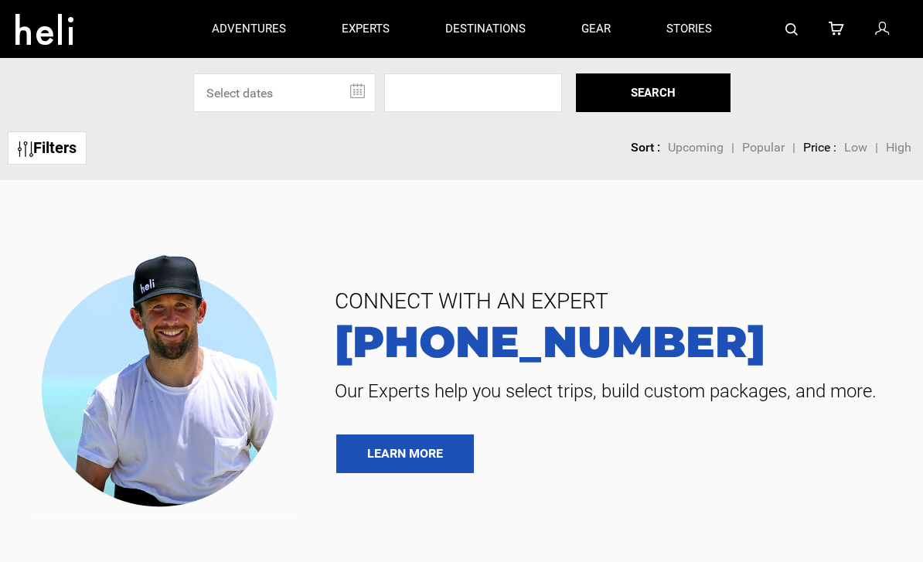
type input "Heli Skiing"
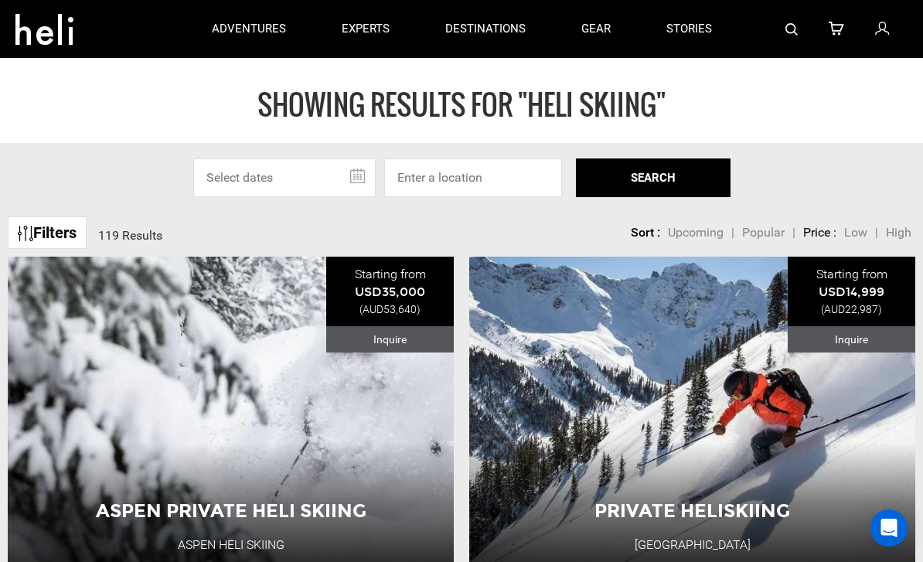
click at [856, 426] on div "Private Heliskiing [GEOGRAPHIC_DATA] [GEOGRAPHIC_DATA] 1 Day Adventure View Adv…" at bounding box center [692, 411] width 446 height 309
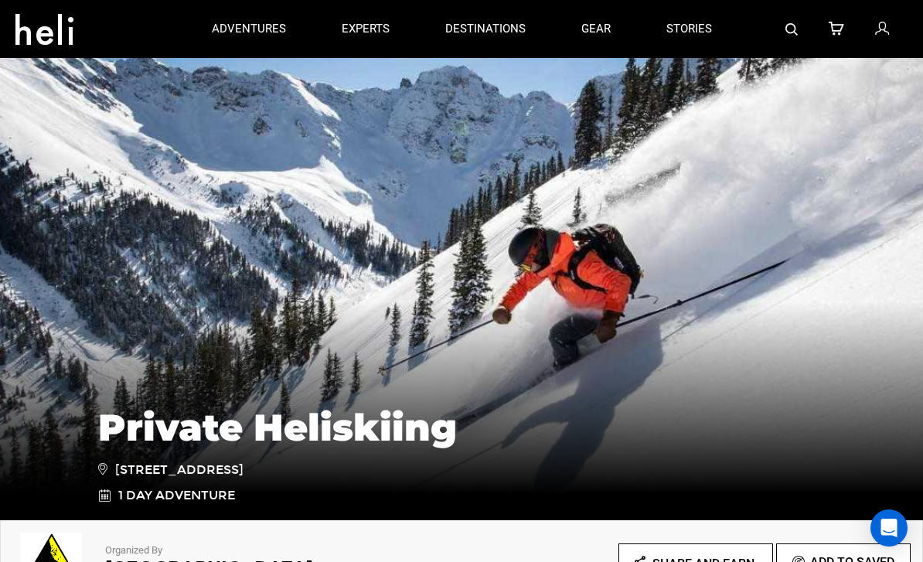
type input "Heli Skiing"
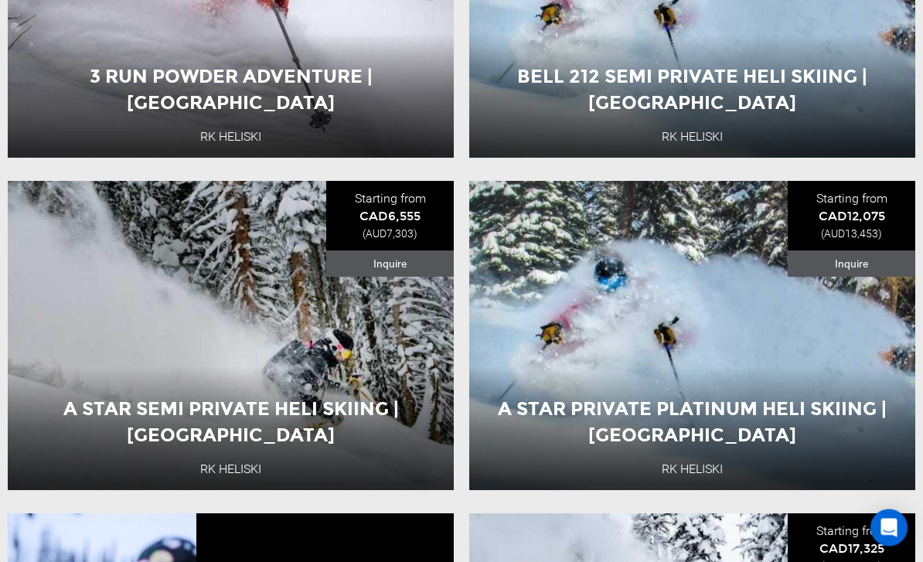
scroll to position [2070, 0]
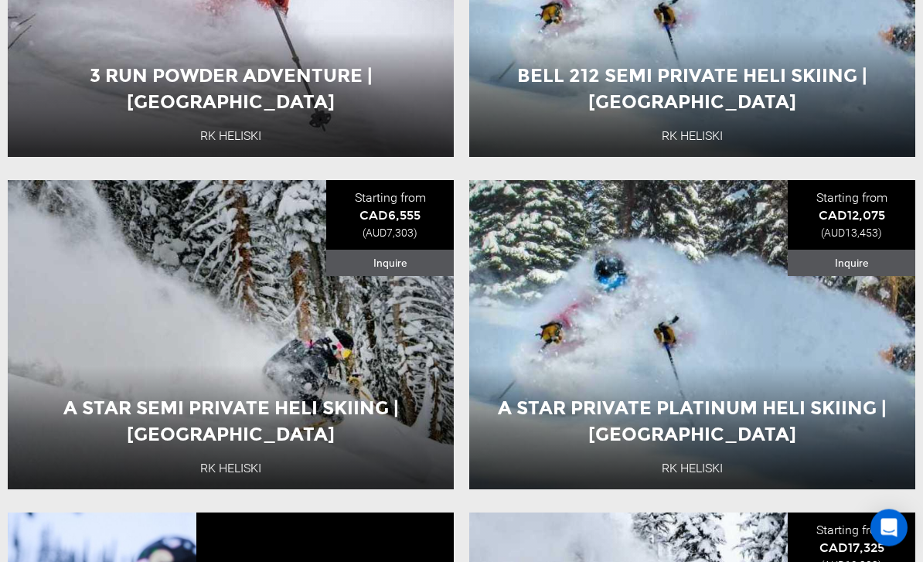
click at [876, 373] on div "A Star Private Platinum Heli Skiing | [GEOGRAPHIC_DATA] RK Heliski [GEOGRAPHIC_…" at bounding box center [692, 335] width 446 height 309
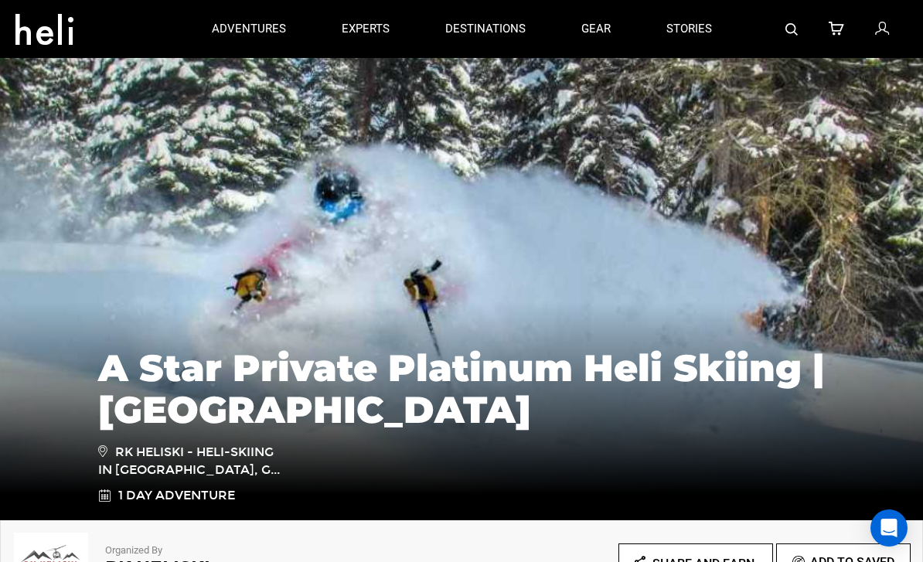
type input "Heli Skiing"
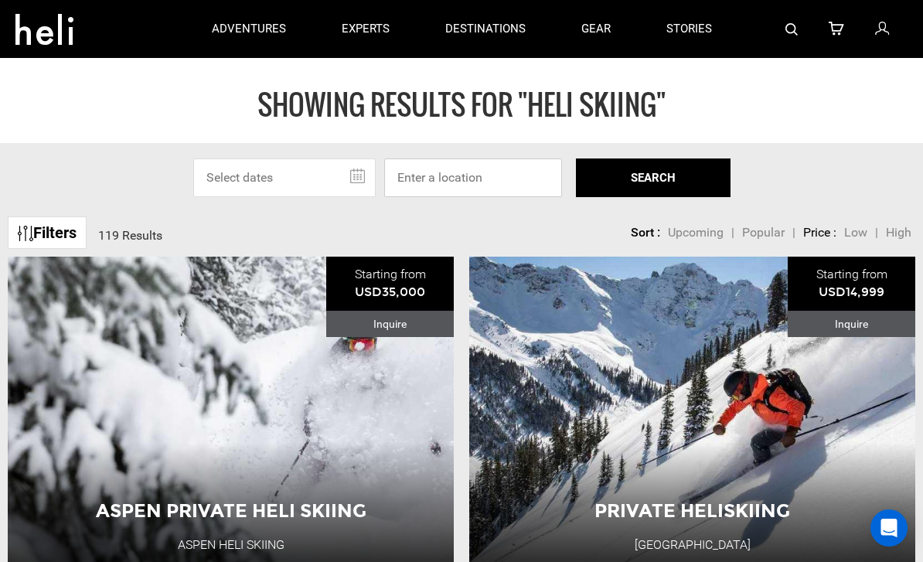
click at [446, 181] on input at bounding box center [473, 177] width 178 height 39
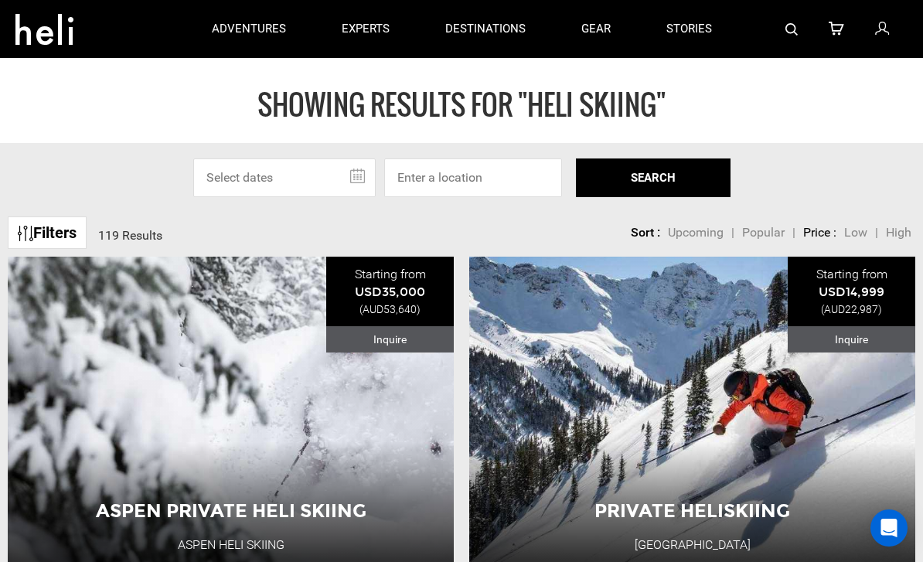
click at [830, 175] on div "Select Specific Dates Or Location [DATE] Su Mo Tu We Th Fr Sa 27 28 29 30 31 1 …" at bounding box center [461, 177] width 923 height 39
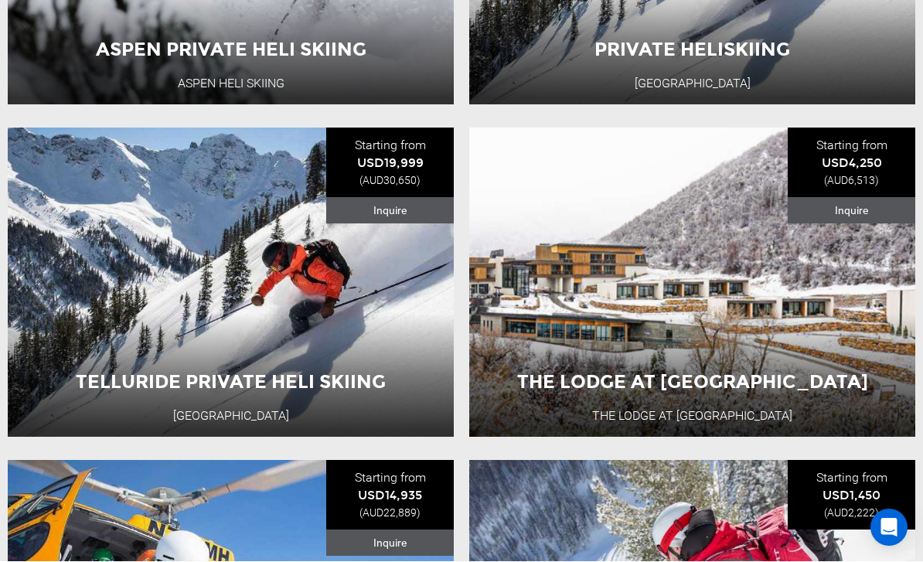
scroll to position [461, 0]
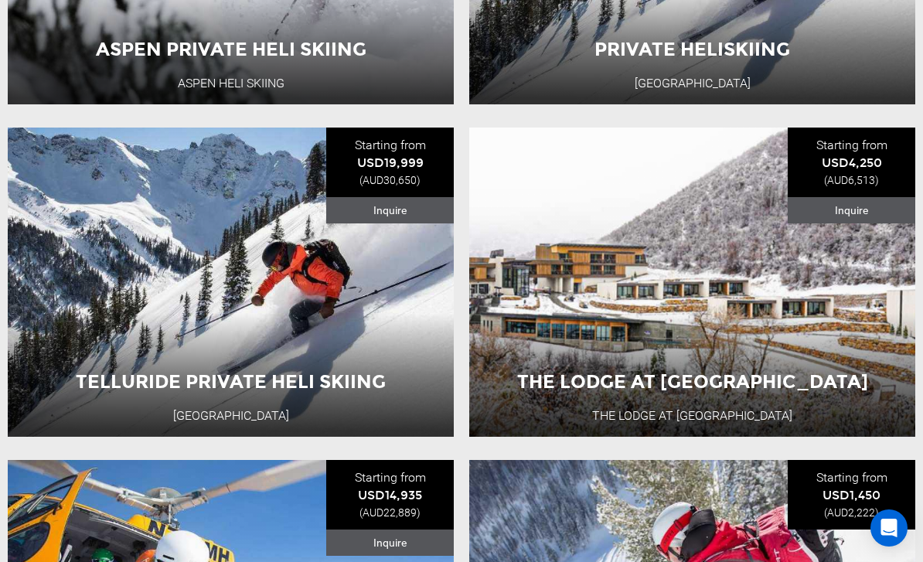
click at [810, 307] on div "The Lodge at [GEOGRAPHIC_DATA] at [GEOGRAPHIC_DATA] USA 6 Day Adventure View Ad…" at bounding box center [692, 282] width 446 height 309
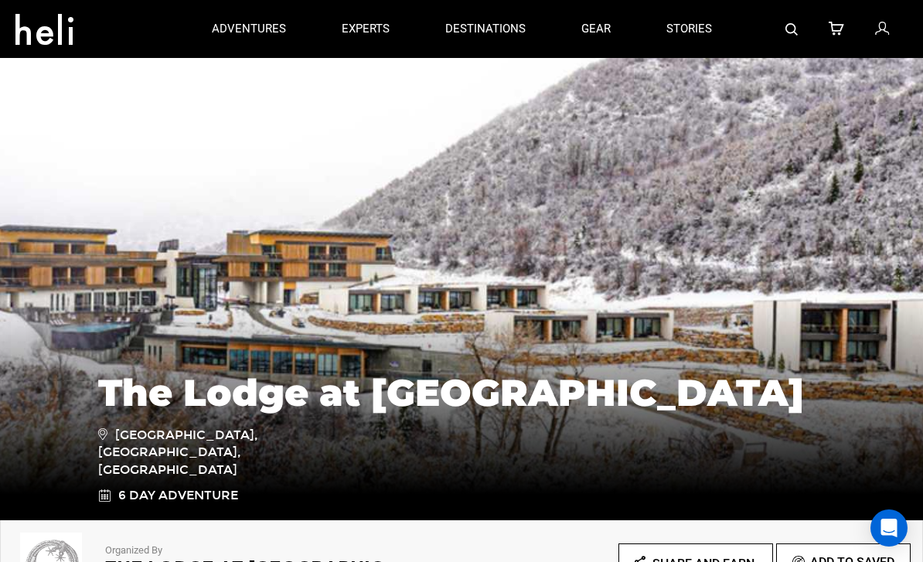
type input "Heli Skiing"
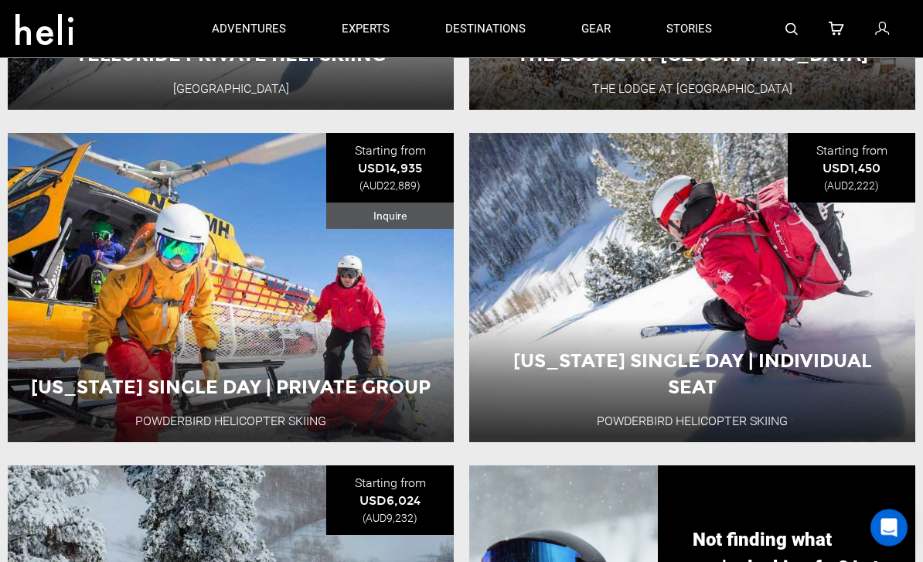
scroll to position [788, 0]
click at [705, 386] on button "View Adventure" at bounding box center [692, 405] width 155 height 39
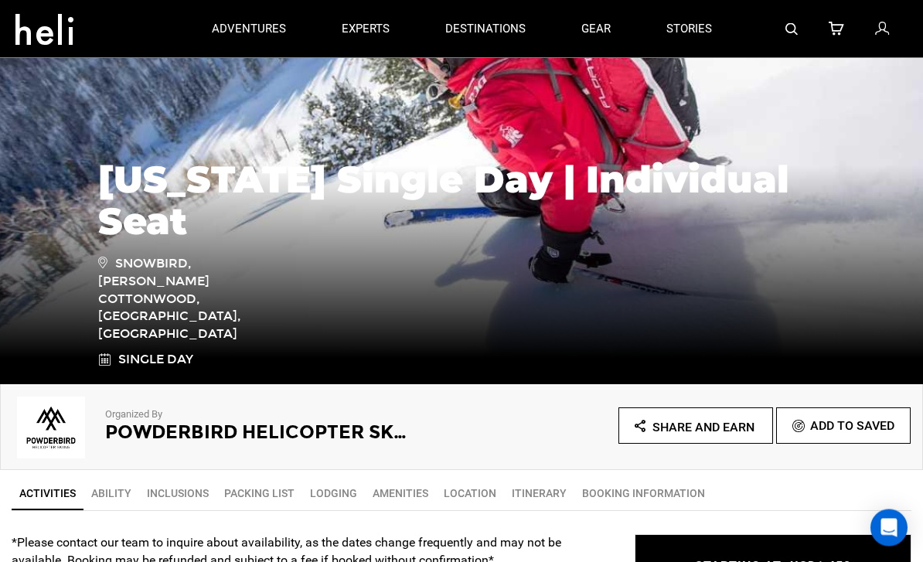
scroll to position [134, 0]
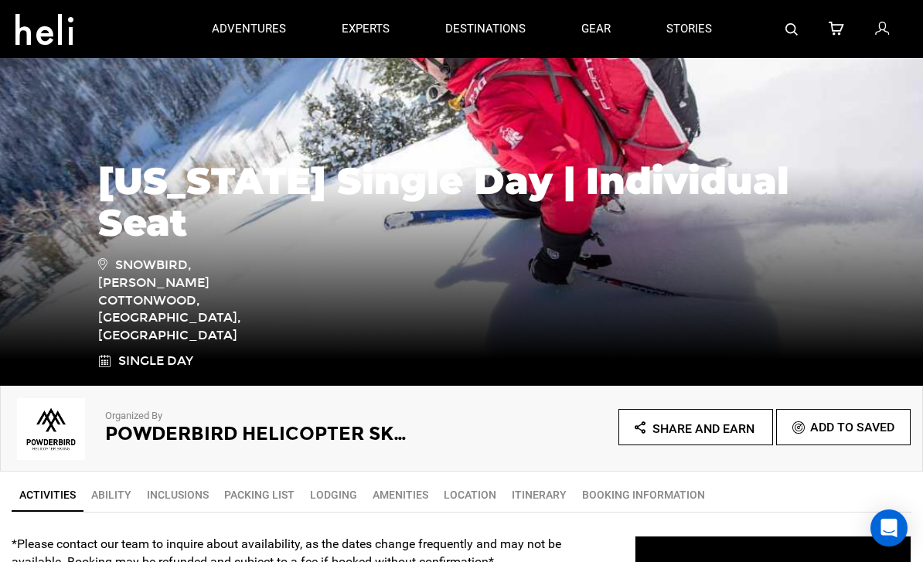
click at [692, 434] on span "Share and Earn" at bounding box center [703, 428] width 102 height 15
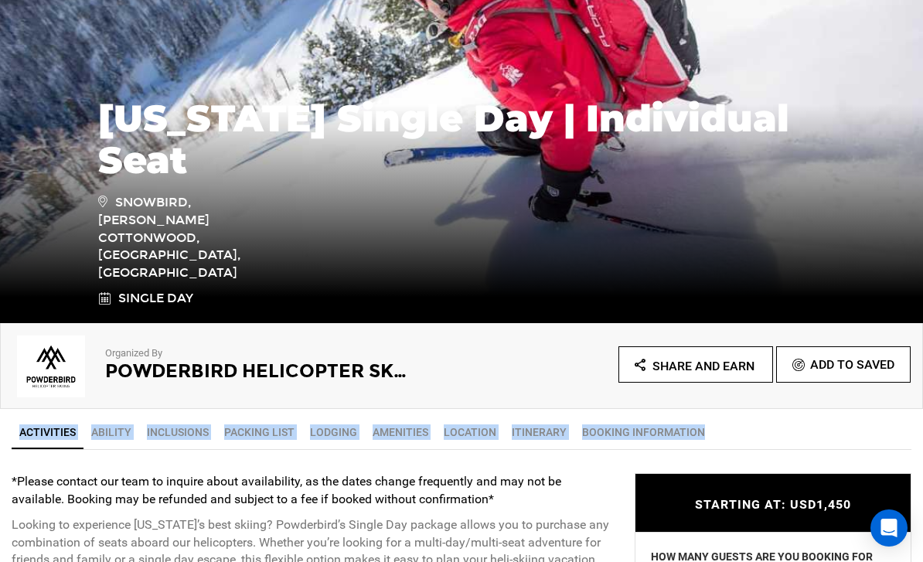
scroll to position [199, 0]
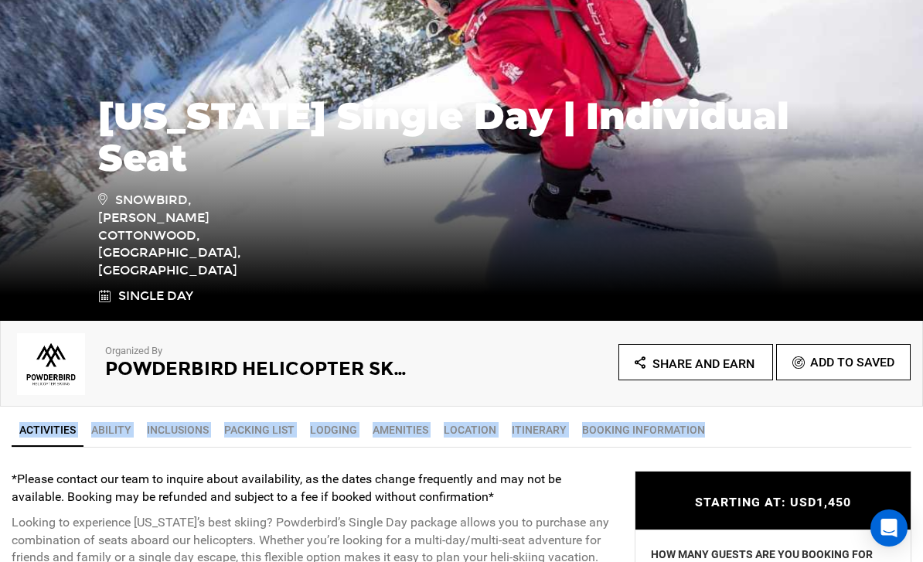
click at [844, 240] on div "[US_STATE] Single Day | Individual Seat Snowbird, [PERSON_NAME] Cottonwood, [GE…" at bounding box center [461, 205] width 923 height 232
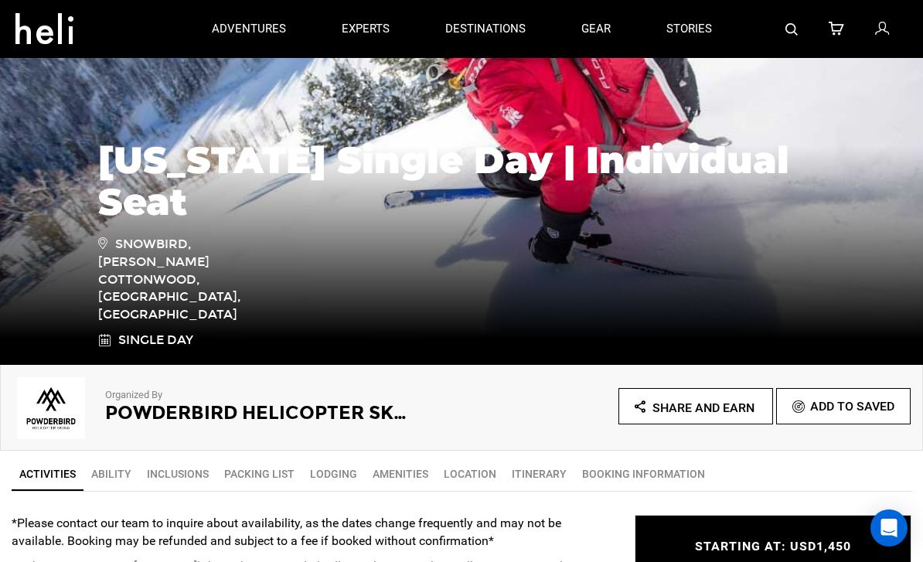
scroll to position [0, 0]
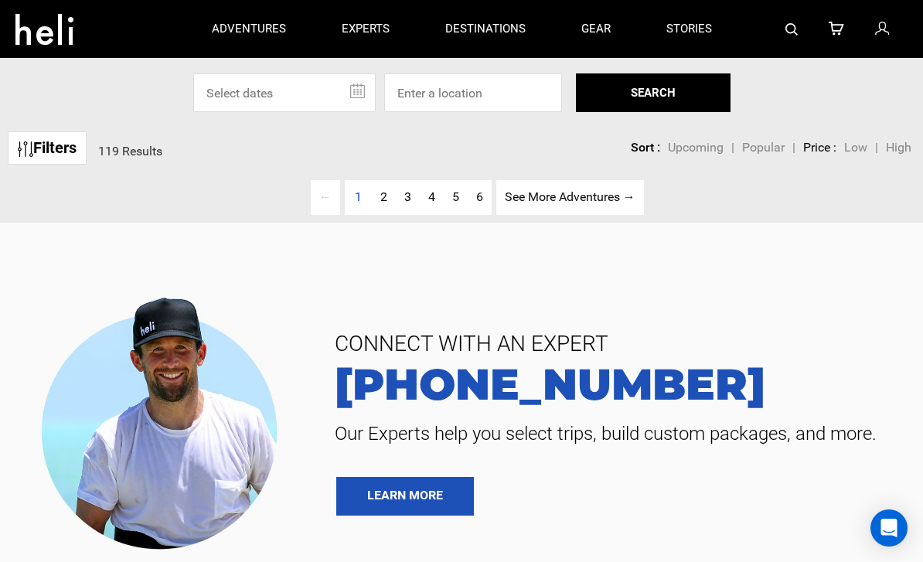
type input "Heli Skiing"
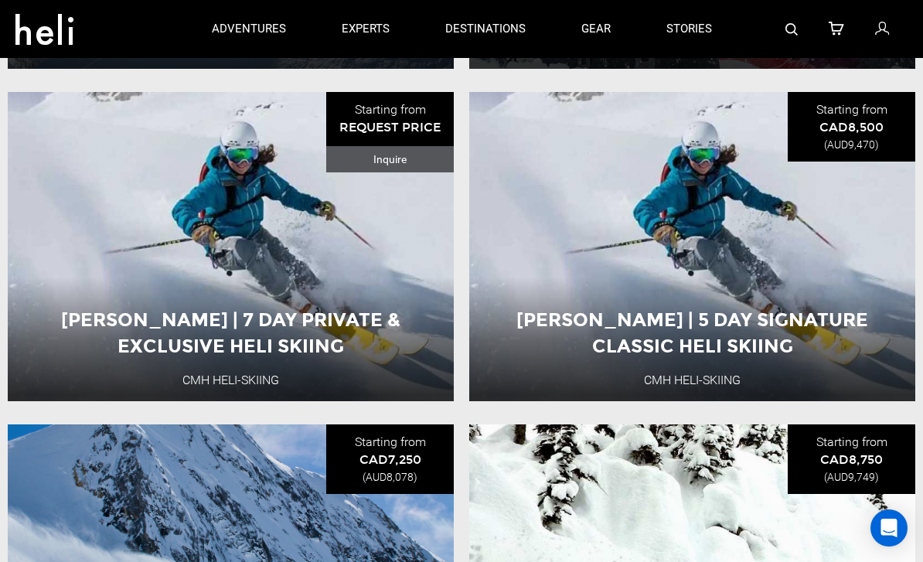
scroll to position [3155, 0]
click at [849, 257] on div "[PERSON_NAME] | 5 Day Signature Classic Heli Skiing CMH Heli-Skiing [GEOGRAPHIC…" at bounding box center [692, 247] width 446 height 309
